Goal: Information Seeking & Learning: Learn about a topic

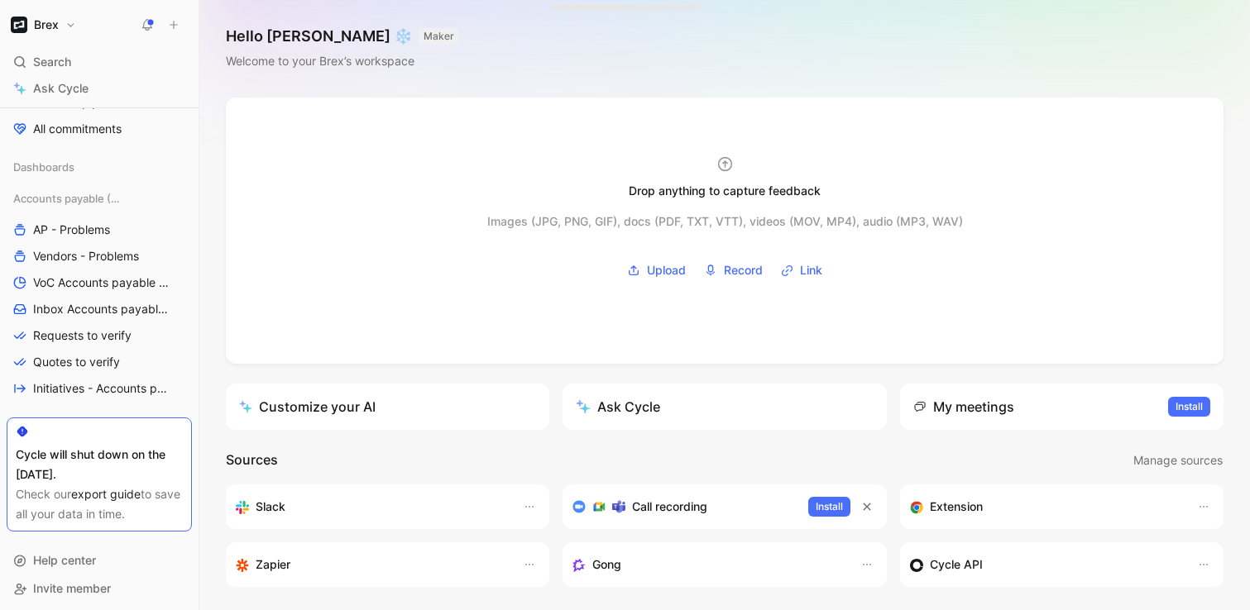
scroll to position [312, 0]
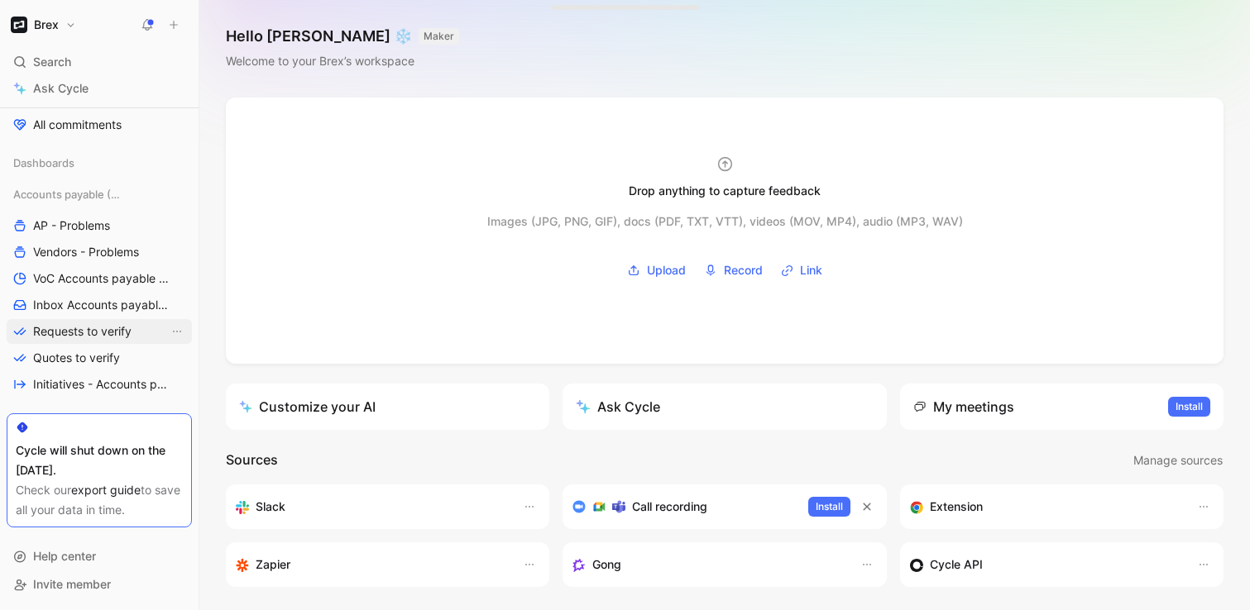
click at [111, 331] on span "Requests to verify" at bounding box center [82, 331] width 98 height 17
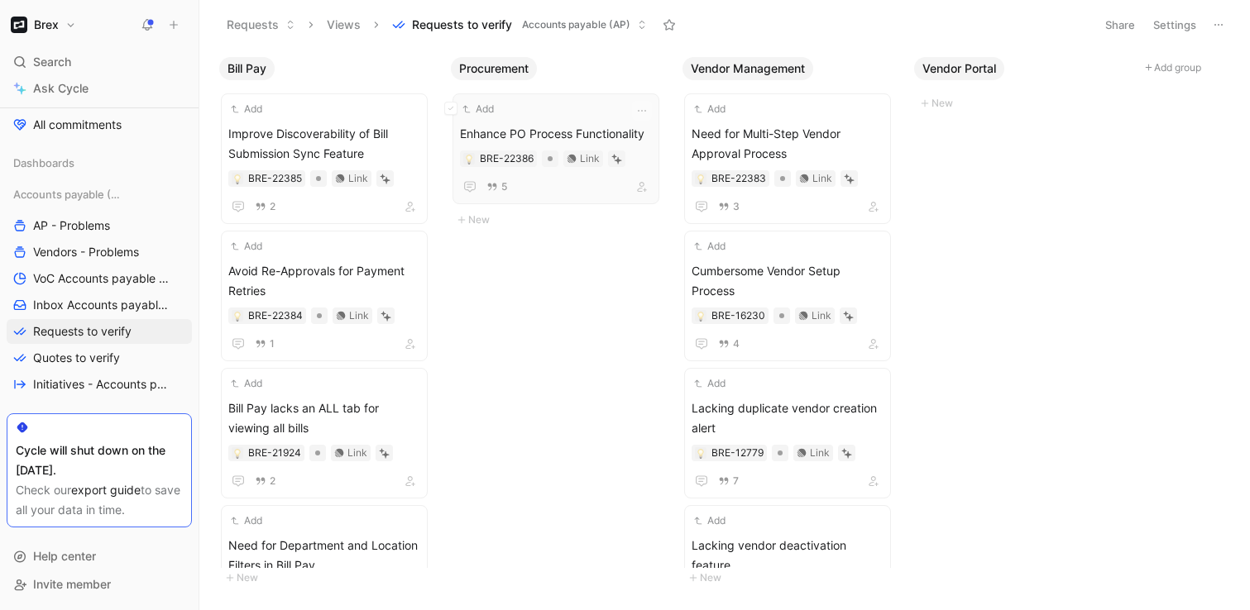
click at [562, 136] on span "Enhance PO Process Functionality" at bounding box center [556, 134] width 192 height 20
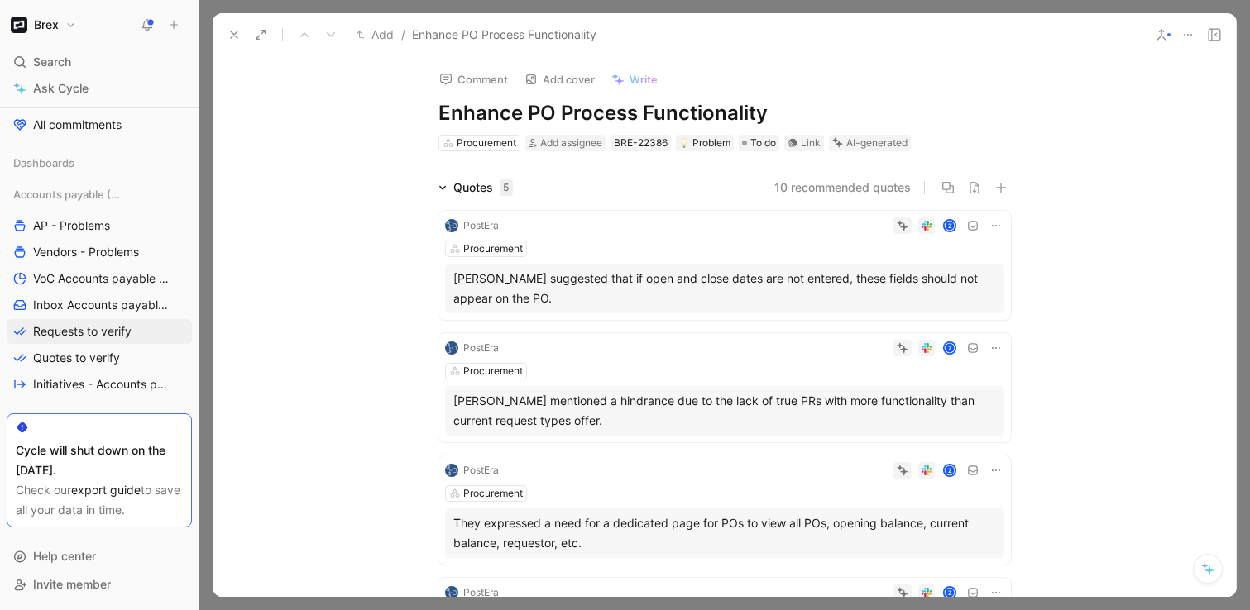
click at [237, 36] on icon at bounding box center [233, 34] width 13 height 13
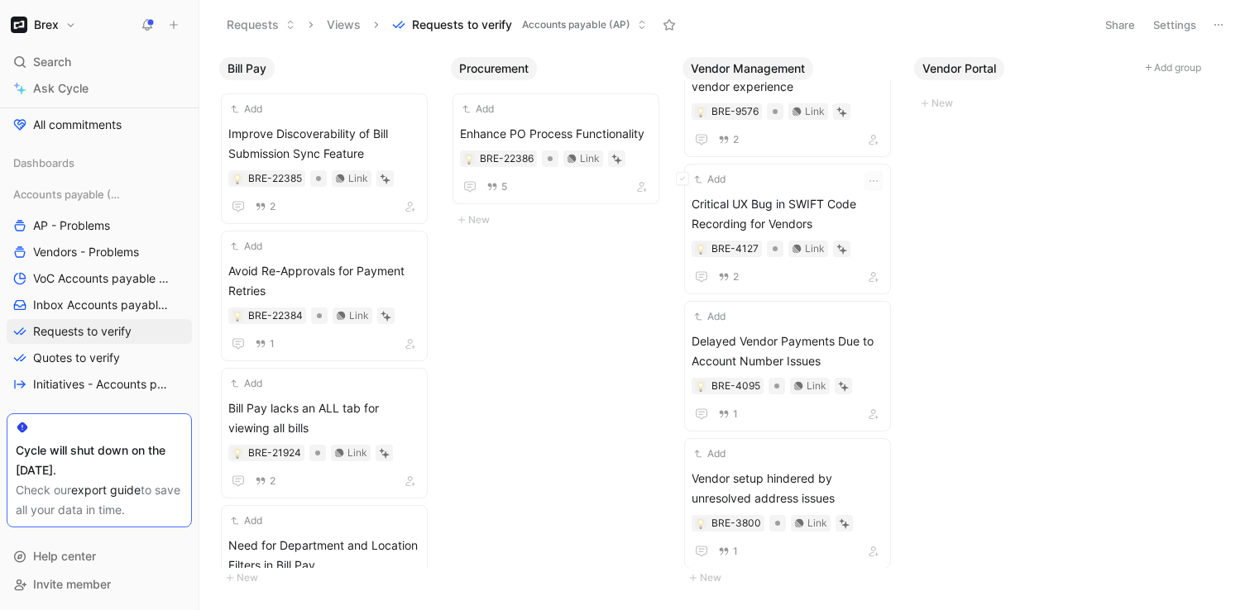
scroll to position [1289, 0]
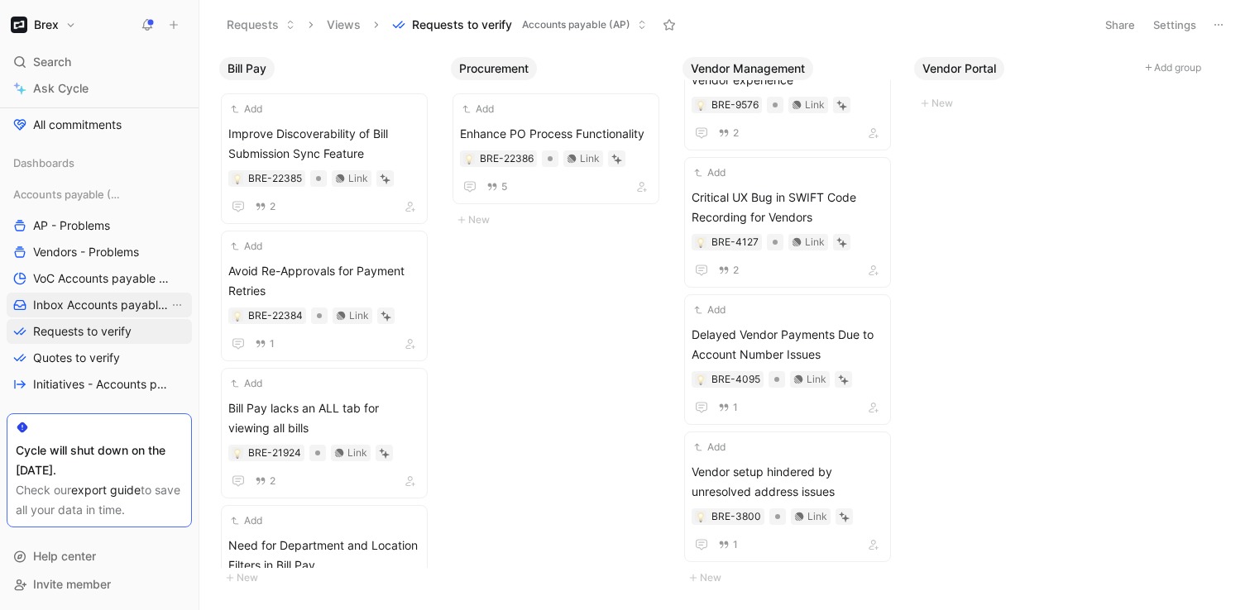
click at [98, 299] on span "Inbox Accounts payable (AP)" at bounding box center [101, 305] width 136 height 17
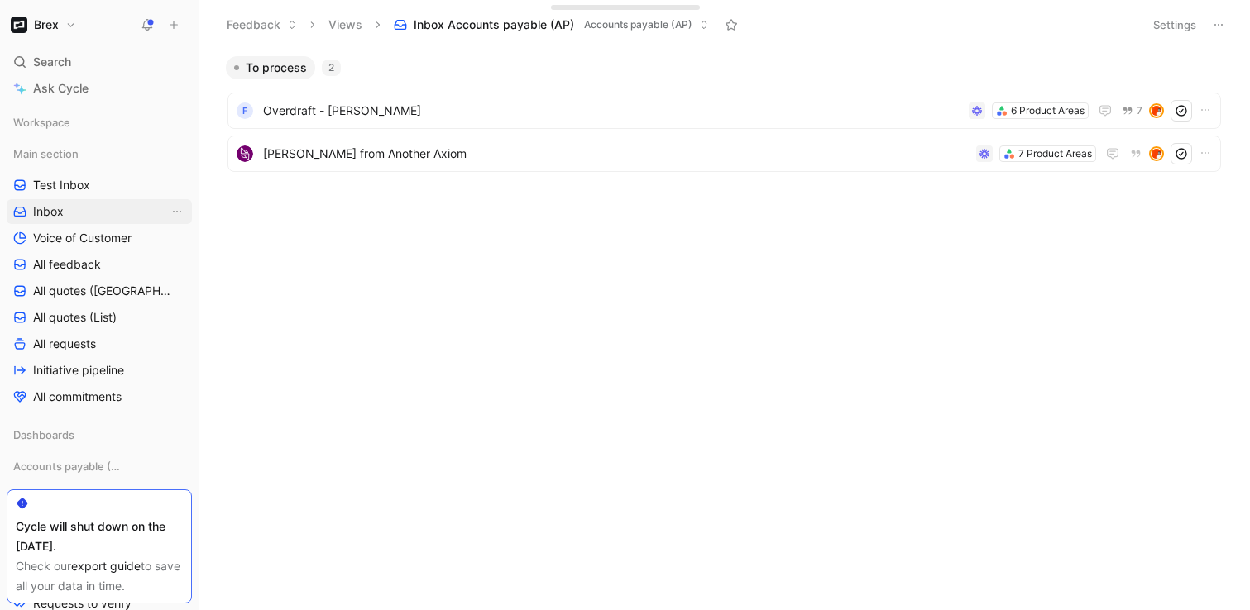
click at [89, 203] on link "Inbox" at bounding box center [99, 211] width 185 height 25
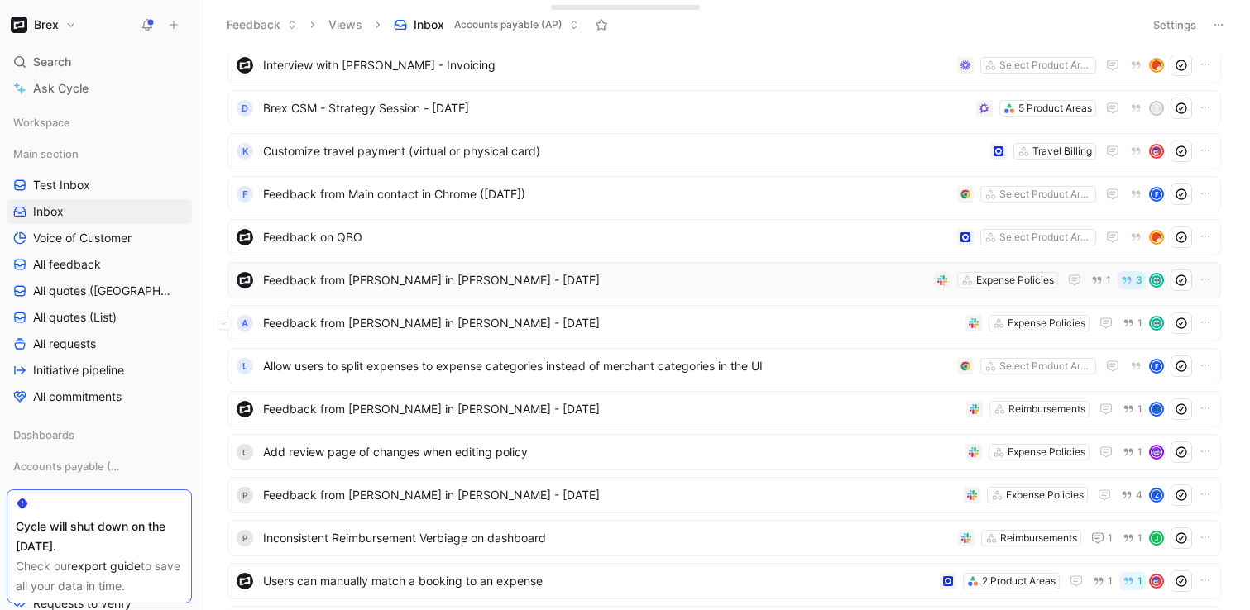
scroll to position [112, 0]
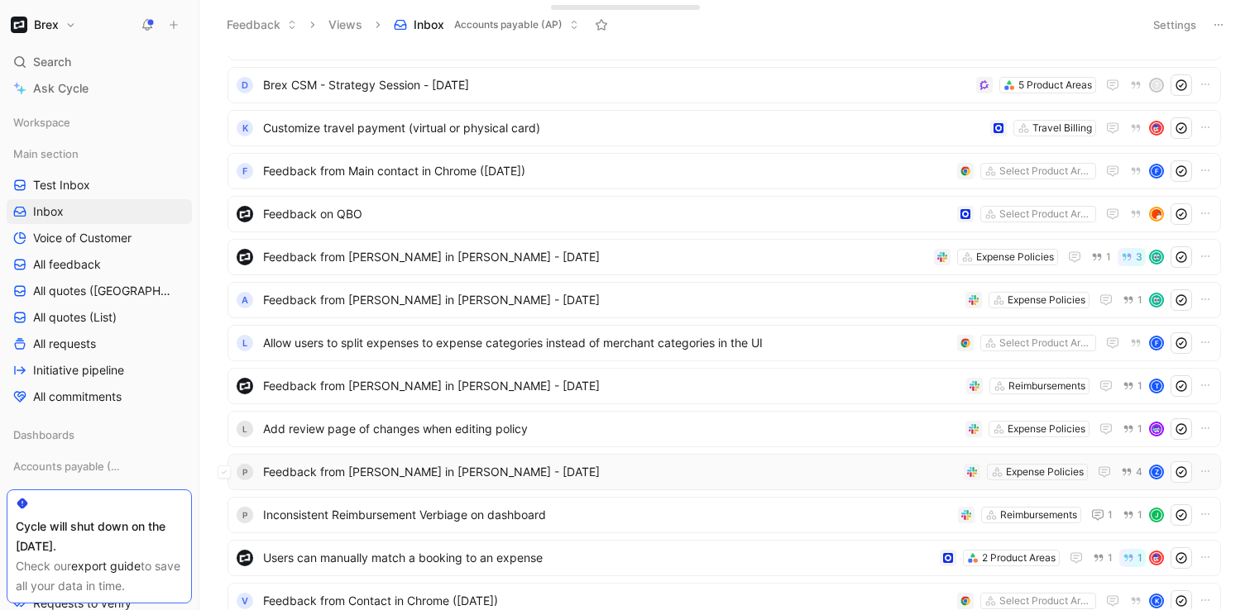
click at [393, 466] on span "Feedback from [PERSON_NAME] in [PERSON_NAME] - [DATE]" at bounding box center [610, 472] width 694 height 20
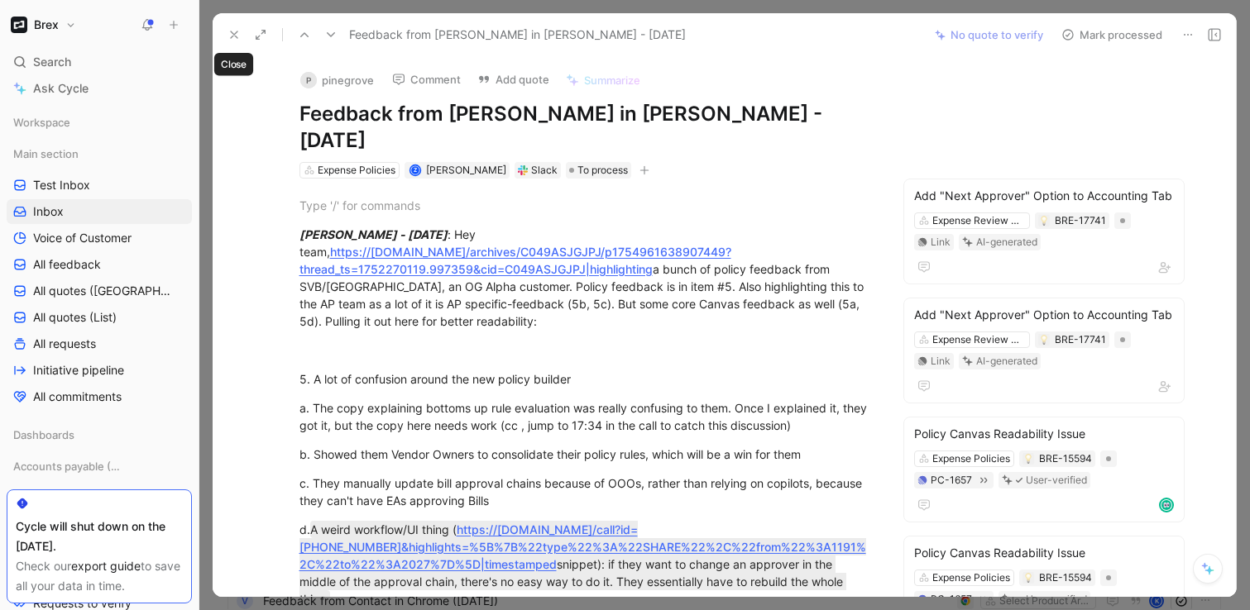
click at [231, 32] on icon at bounding box center [233, 34] width 13 height 13
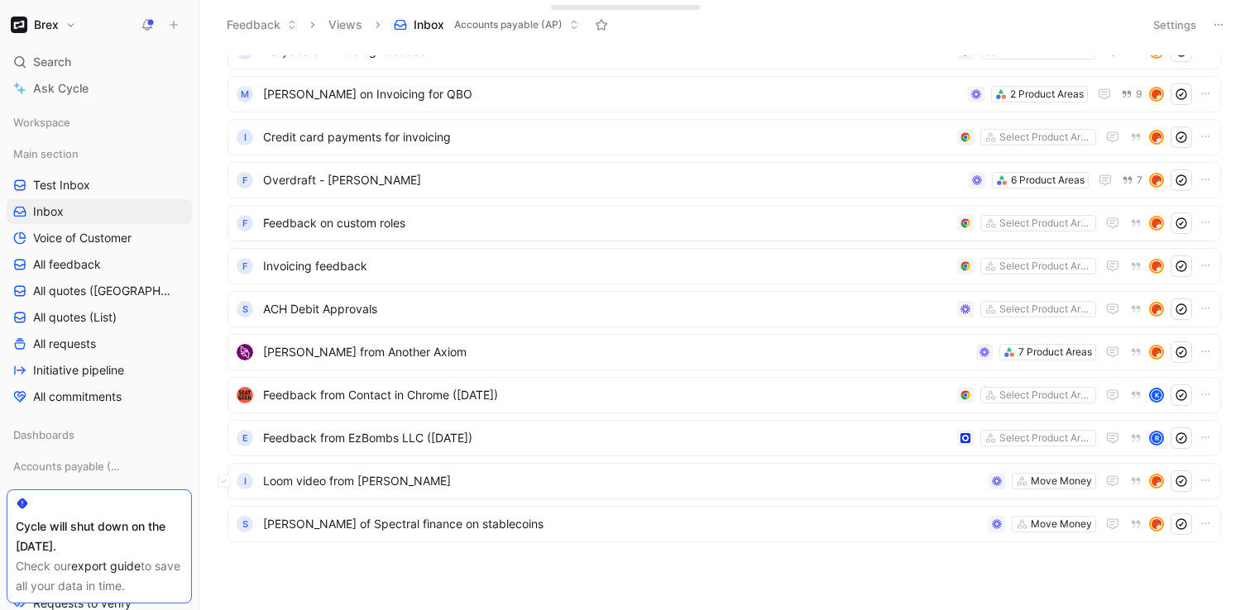
scroll to position [984, 0]
